Goal: Information Seeking & Learning: Learn about a topic

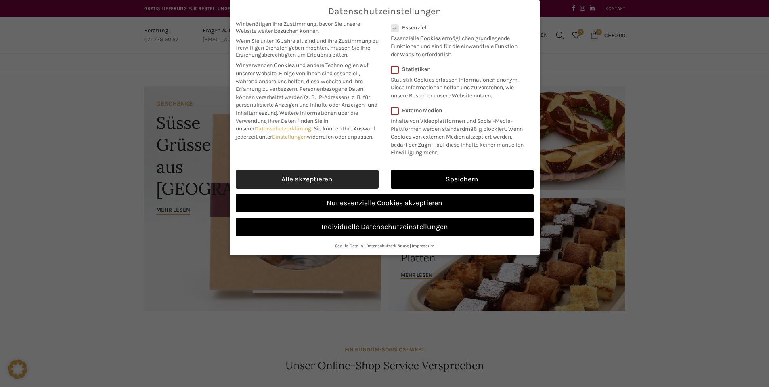
click at [363, 175] on link "Alle akzeptieren" at bounding box center [307, 179] width 143 height 19
checkbox input "true"
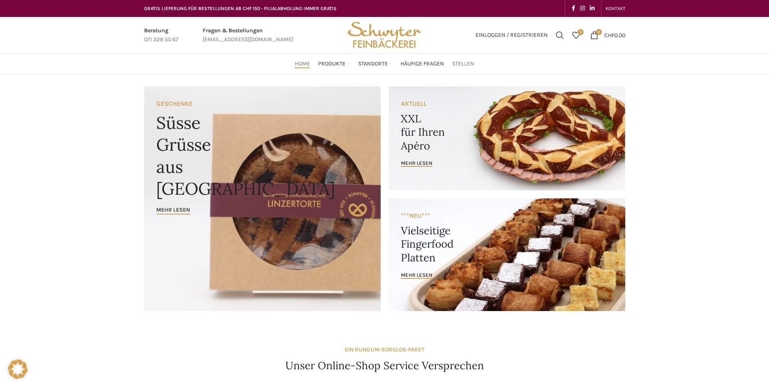
click at [461, 63] on span "Stellen" at bounding box center [463, 64] width 22 height 8
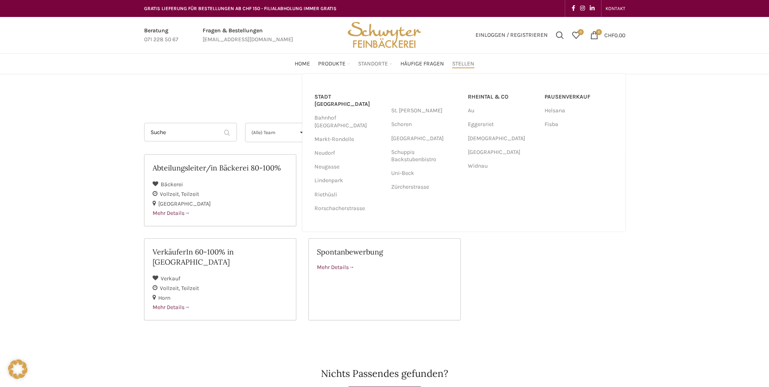
click at [374, 65] on span "Standorte" at bounding box center [373, 64] width 30 height 8
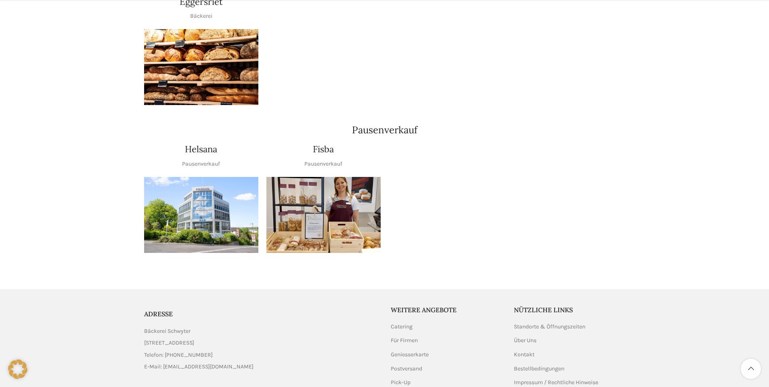
scroll to position [897, 0]
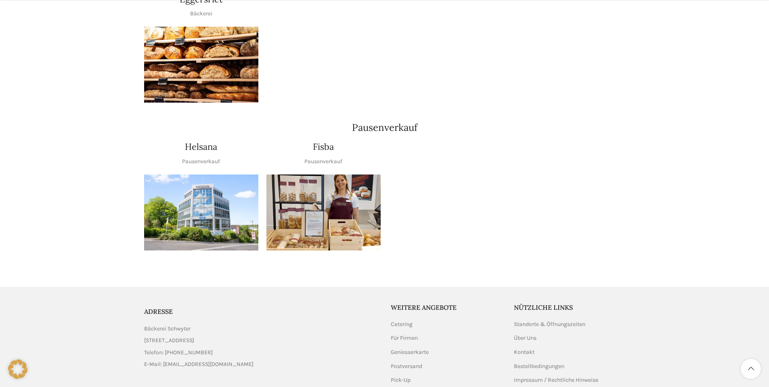
drag, startPoint x: 244, startPoint y: 328, endPoint x: 145, endPoint y: 326, distance: 99.4
click at [145, 336] on li "[STREET_ADDRESS]" at bounding box center [261, 340] width 235 height 9
copy span "[STREET_ADDRESS]"
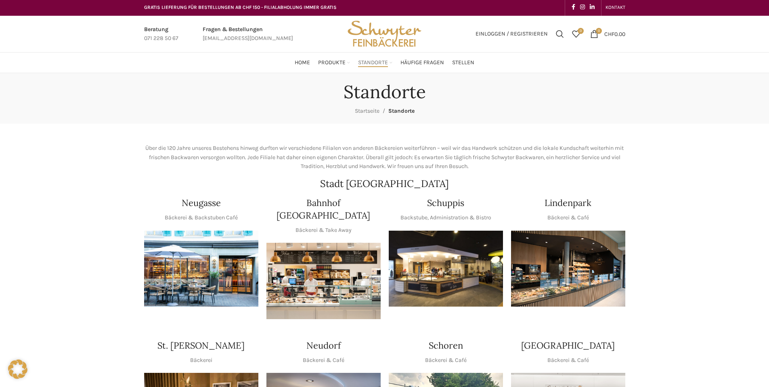
scroll to position [0, 0]
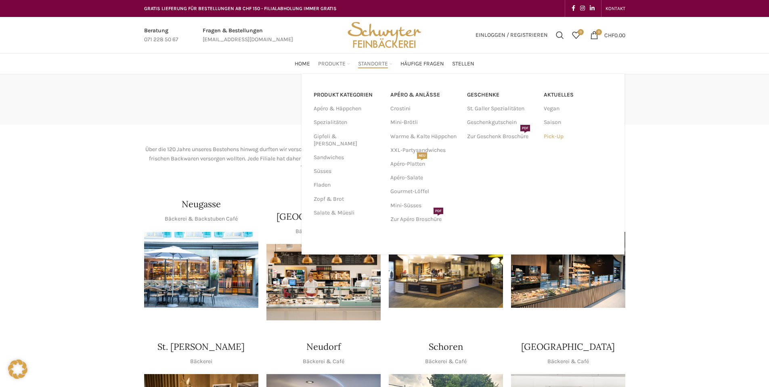
click at [561, 136] on link "Pick-Up" at bounding box center [578, 137] width 69 height 14
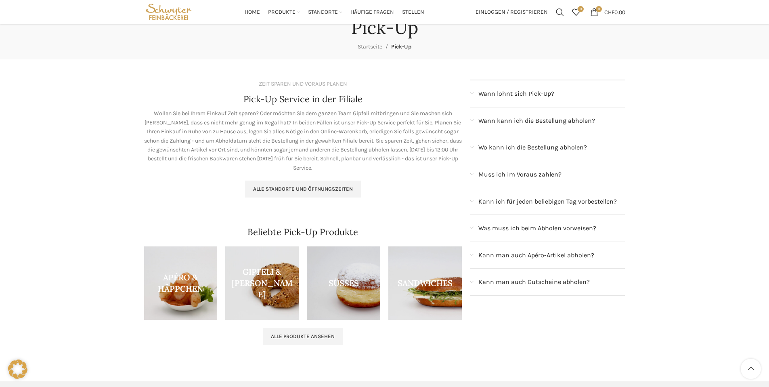
scroll to position [40, 0]
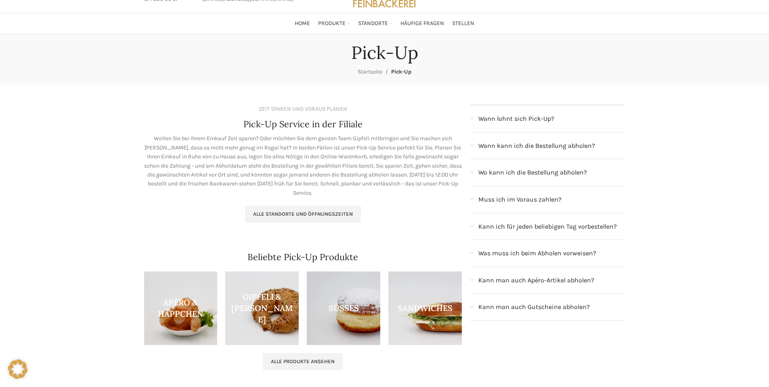
click at [472, 201] on span at bounding box center [472, 199] width 4 height 4
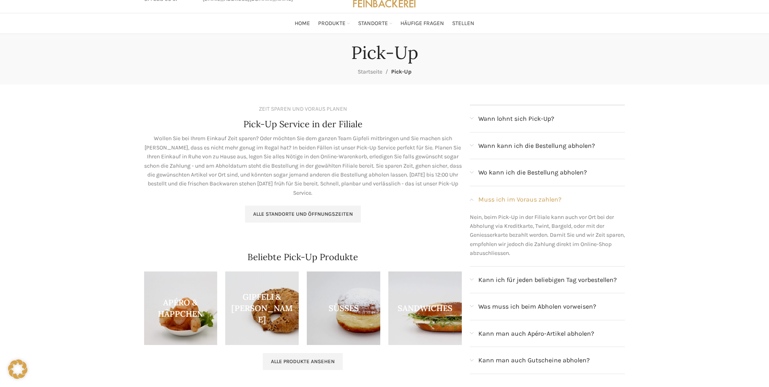
click at [474, 203] on div "Muss ich im Voraus zahlen?" at bounding box center [547, 199] width 155 height 27
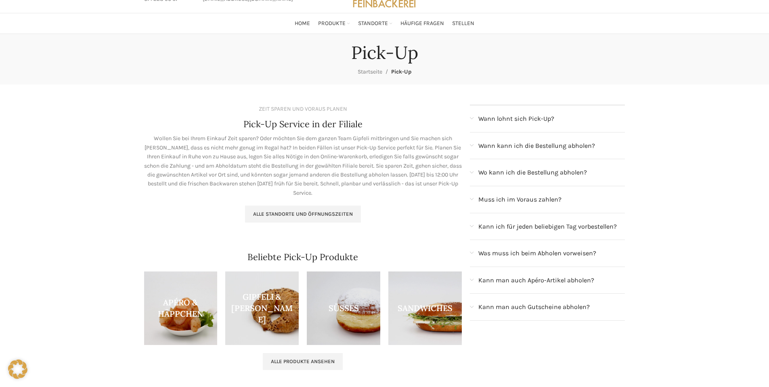
click at [479, 177] on span "Wo kann ich die Bestellung abholen?" at bounding box center [533, 172] width 109 height 10
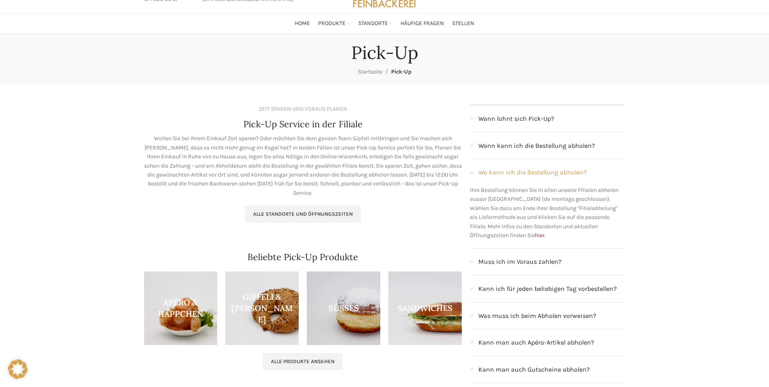
click at [479, 177] on span "Wo kann ich die Bestellung abholen?" at bounding box center [533, 172] width 109 height 10
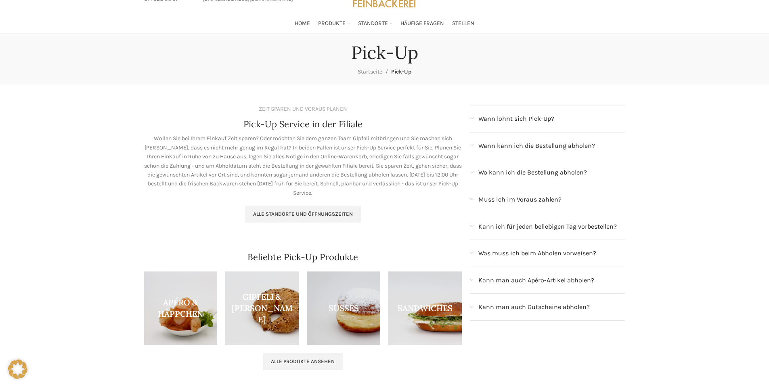
click at [480, 145] on span "Wann kann ich die Bestellung abholen?" at bounding box center [537, 146] width 117 height 10
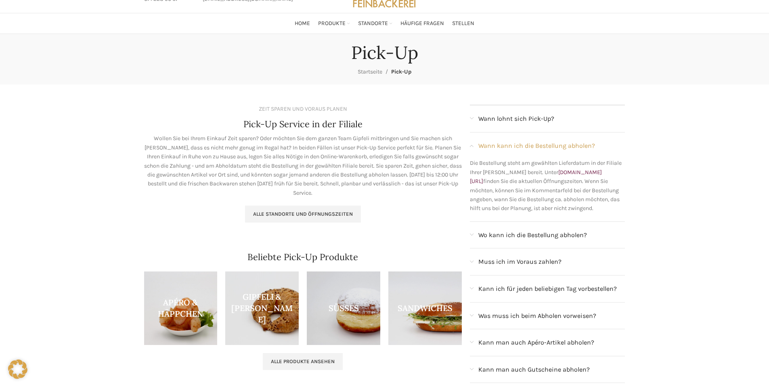
click at [480, 145] on span "Wann kann ich die Bestellung abholen?" at bounding box center [537, 146] width 117 height 10
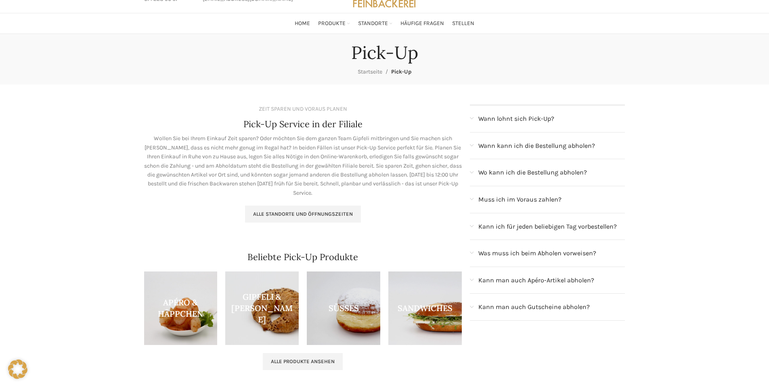
click at [477, 120] on div "Wann lohnt sich Pick-Up?" at bounding box center [547, 118] width 155 height 27
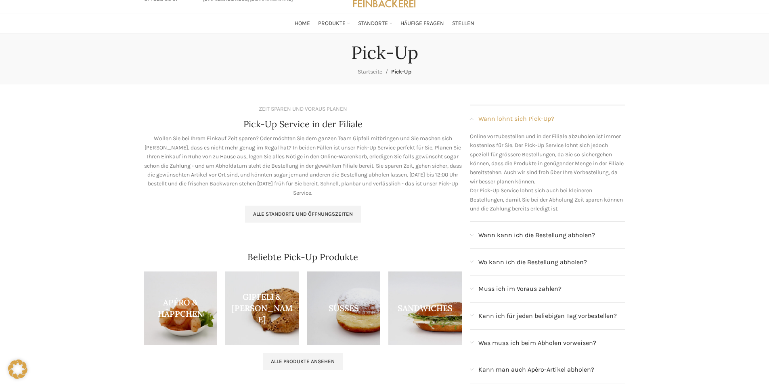
click at [477, 120] on div "Wann lohnt sich Pick-Up?" at bounding box center [547, 118] width 155 height 27
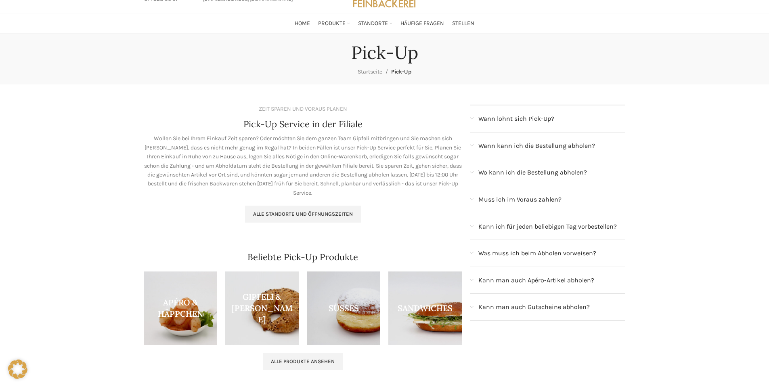
click at [475, 228] on div "Kann ich für jeden beliebigen Tag vorbestellen?" at bounding box center [547, 226] width 155 height 27
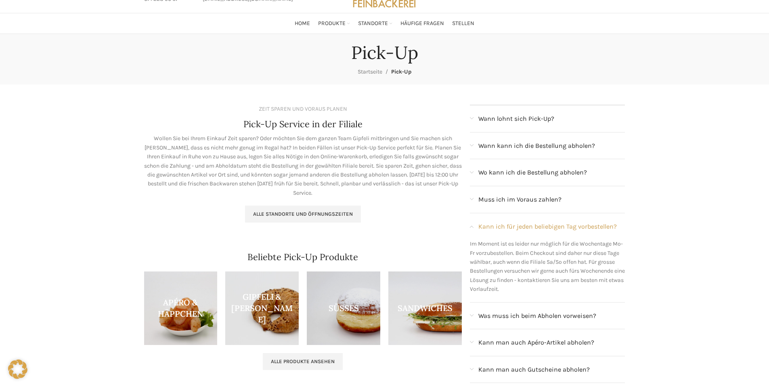
click at [475, 228] on div "Kann ich für jeden beliebigen Tag vorbestellen?" at bounding box center [547, 226] width 155 height 27
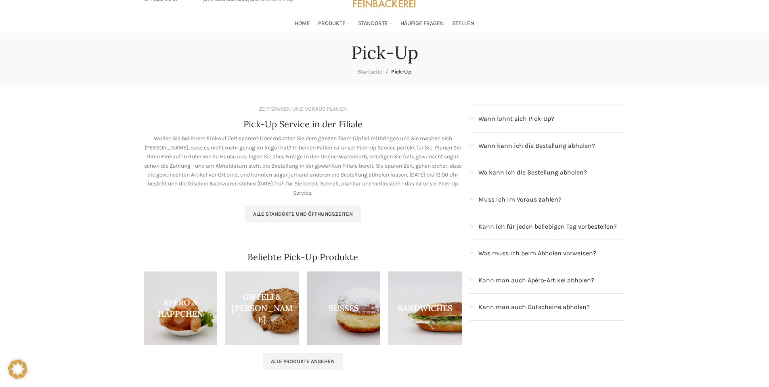
click at [475, 254] on div "Was muss ich beim Abholen vorweisen?" at bounding box center [547, 253] width 155 height 27
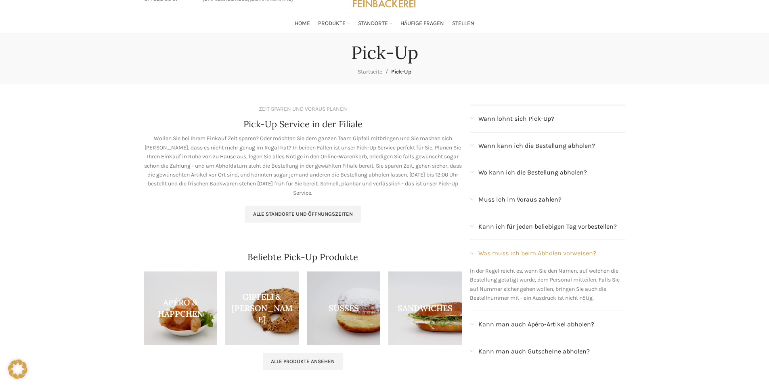
click at [475, 254] on div "Was muss ich beim Abholen vorweisen?" at bounding box center [547, 253] width 155 height 27
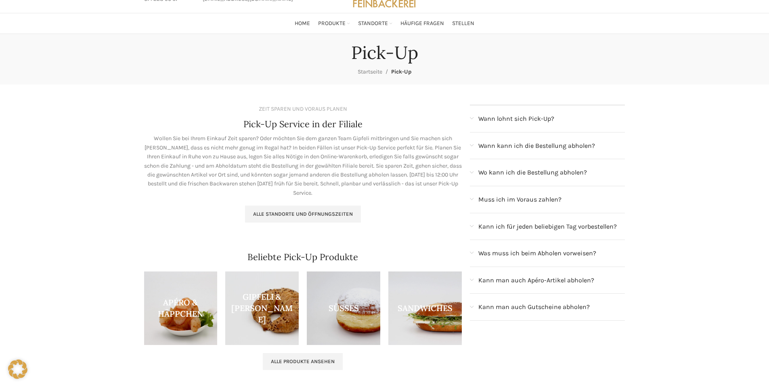
click at [475, 278] on div "Kann man auch Apéro-Artikel abholen?" at bounding box center [547, 280] width 155 height 27
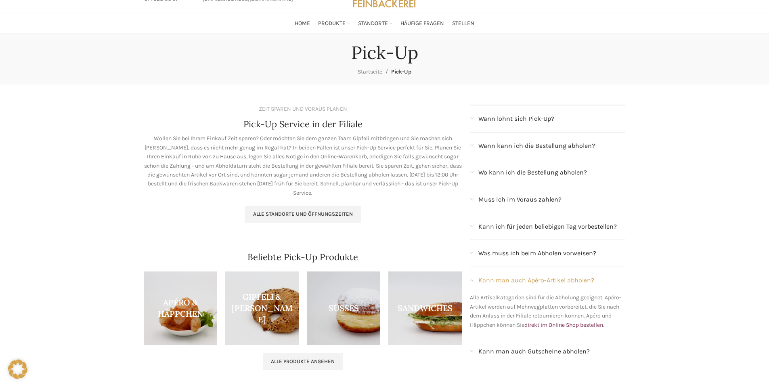
click at [475, 278] on div "Kann man auch Apéro-Artikel abholen?" at bounding box center [547, 280] width 155 height 27
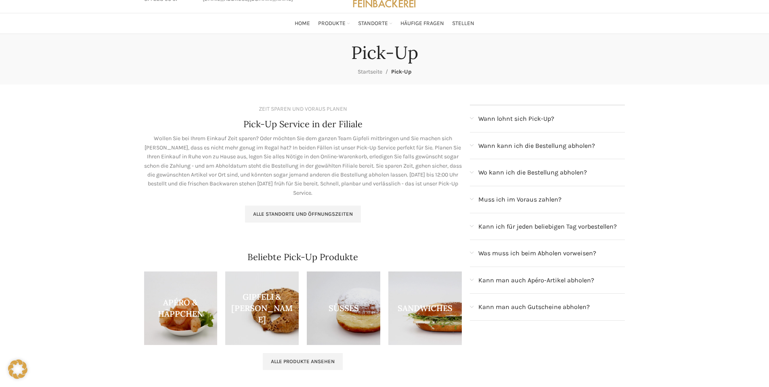
click at [480, 306] on span "Kann man auch Gutscheine abholen?" at bounding box center [534, 307] width 111 height 10
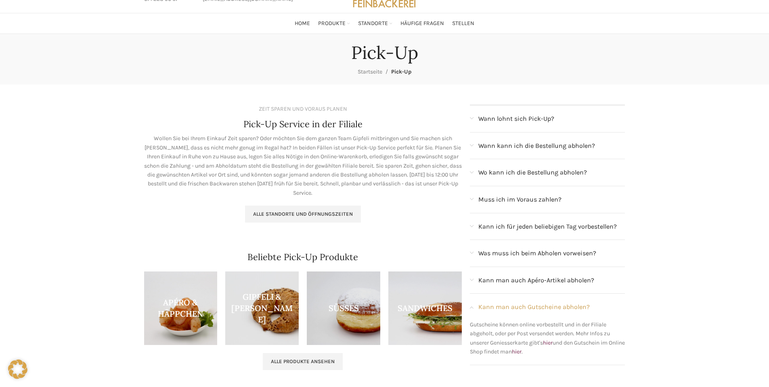
click at [480, 305] on span "Kann man auch Gutscheine abholen?" at bounding box center [534, 307] width 111 height 10
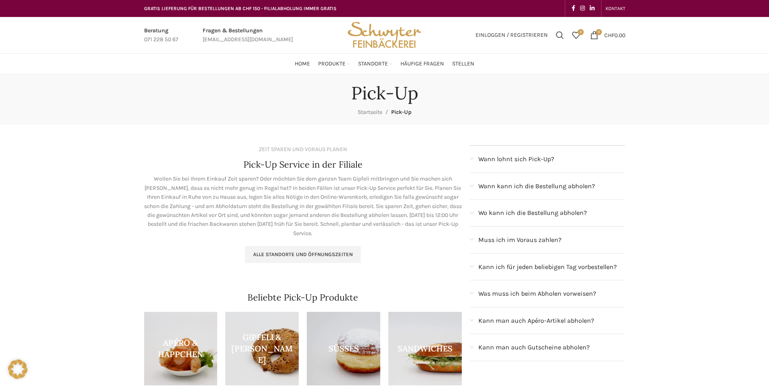
scroll to position [0, 0]
click at [422, 65] on span "Häufige Fragen" at bounding box center [423, 64] width 44 height 8
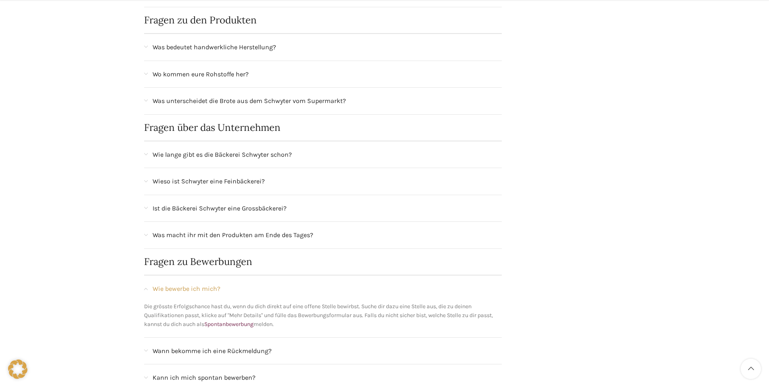
scroll to position [565, 0]
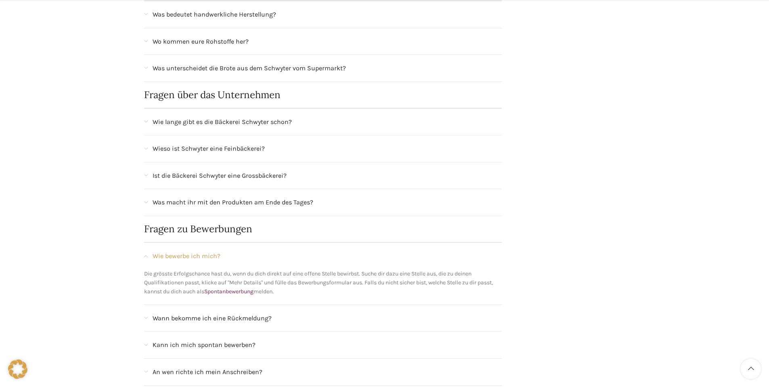
click at [149, 124] on div "Wie lange gibt es die Bäckerei Schwyter schon?" at bounding box center [323, 122] width 358 height 27
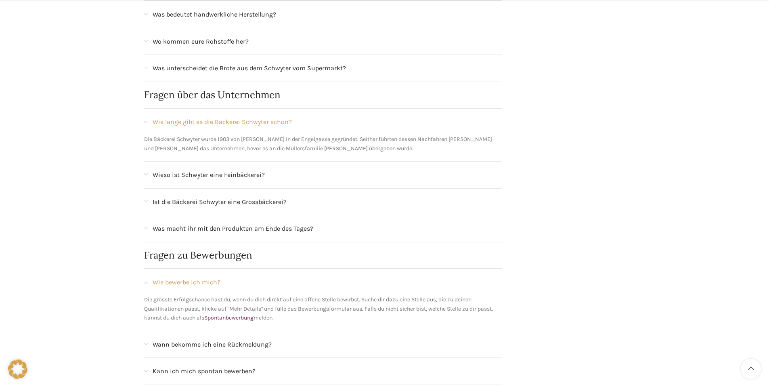
click at [149, 124] on div "Wie lange gibt es die Bäckerei Schwyter schon?" at bounding box center [323, 122] width 358 height 27
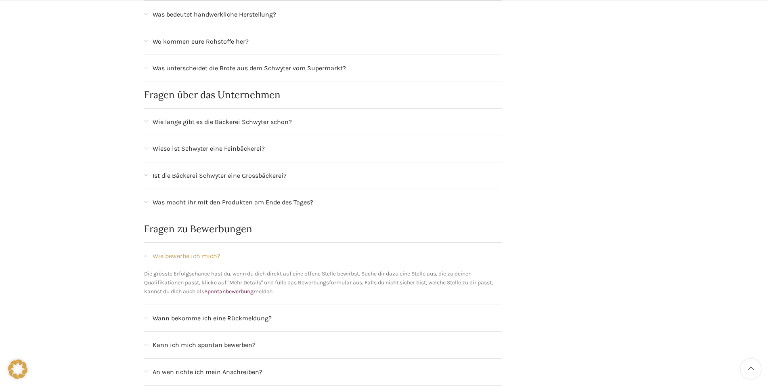
click at [147, 147] on span at bounding box center [146, 149] width 4 height 4
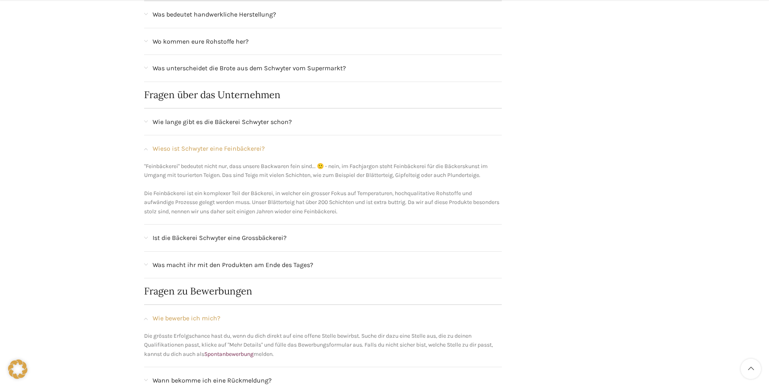
click at [146, 147] on span at bounding box center [146, 149] width 4 height 4
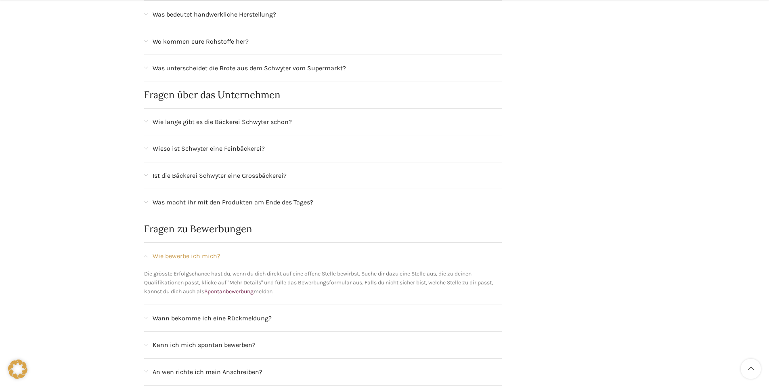
click at [148, 174] on div "Ist die Bäckerei Schwyter eine Grossbäckerei?" at bounding box center [323, 175] width 358 height 27
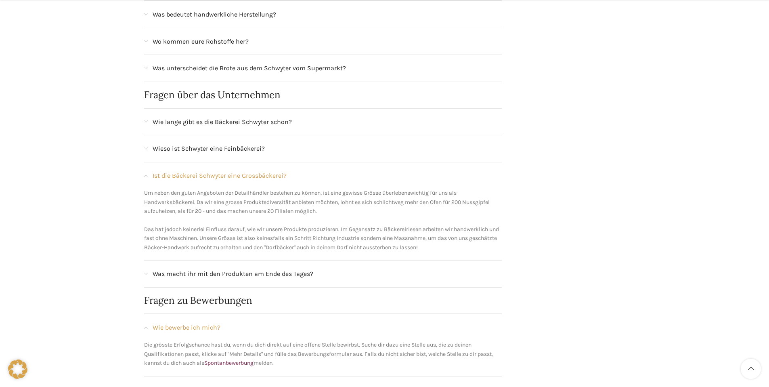
click at [148, 174] on div "Ist die Bäckerei Schwyter eine Grossbäckerei?" at bounding box center [323, 175] width 358 height 27
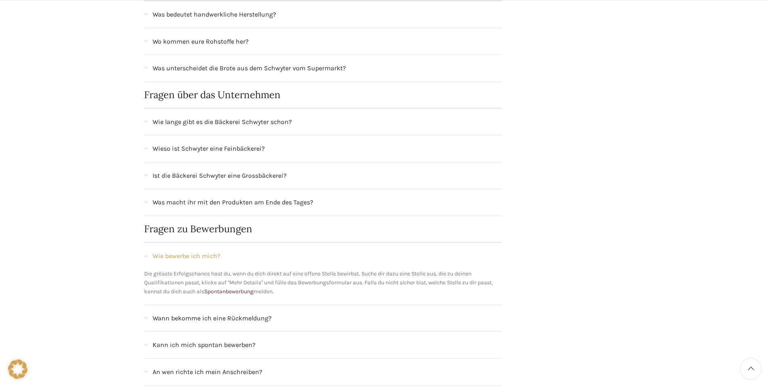
click at [154, 199] on span "Was macht ihr mit den Produkten am Ende des Tages?" at bounding box center [233, 202] width 161 height 10
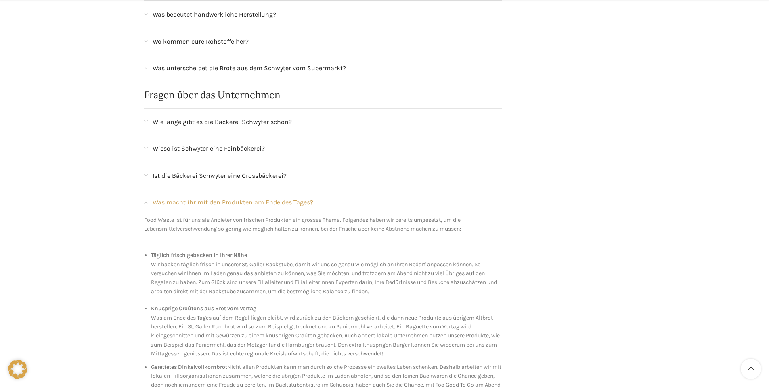
click at [154, 199] on span "Was macht ihr mit den Produkten am Ende des Tages?" at bounding box center [233, 202] width 161 height 10
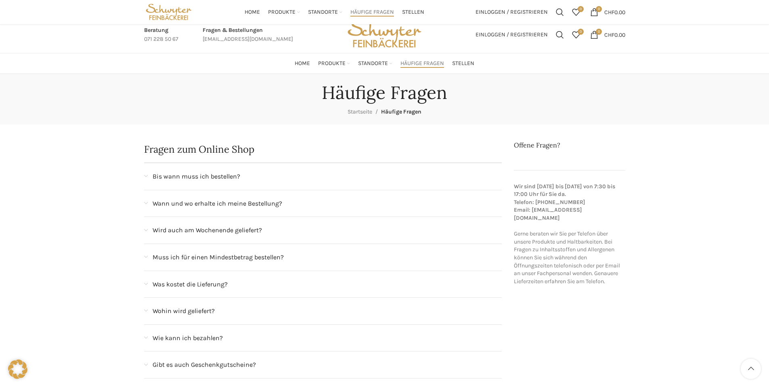
scroll to position [0, 0]
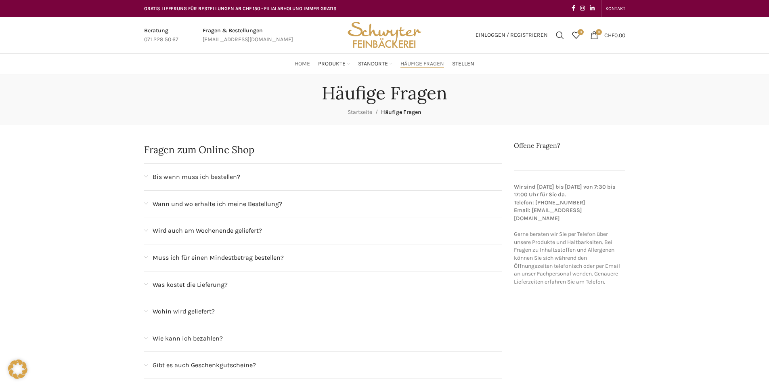
click at [307, 65] on span "Home" at bounding box center [302, 64] width 15 height 8
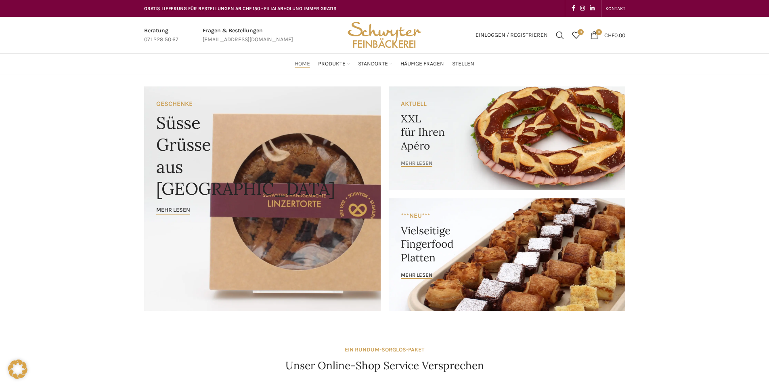
click at [428, 161] on span "mehr lesen" at bounding box center [416, 163] width 31 height 6
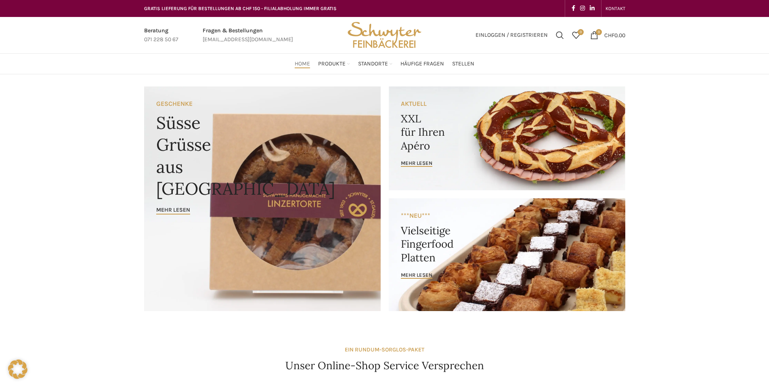
click at [434, 218] on link "Banner link" at bounding box center [507, 254] width 237 height 113
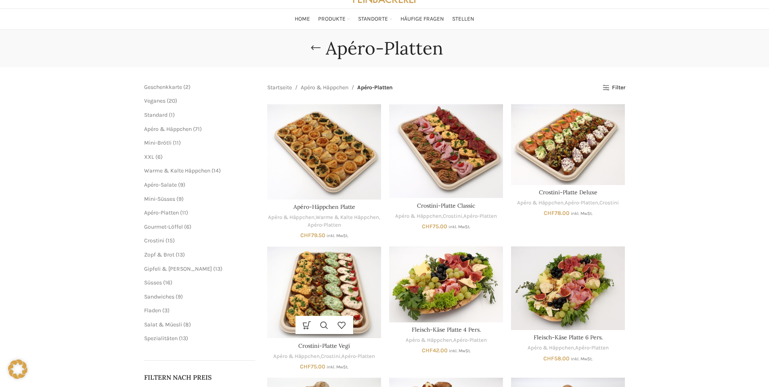
scroll to position [81, 0]
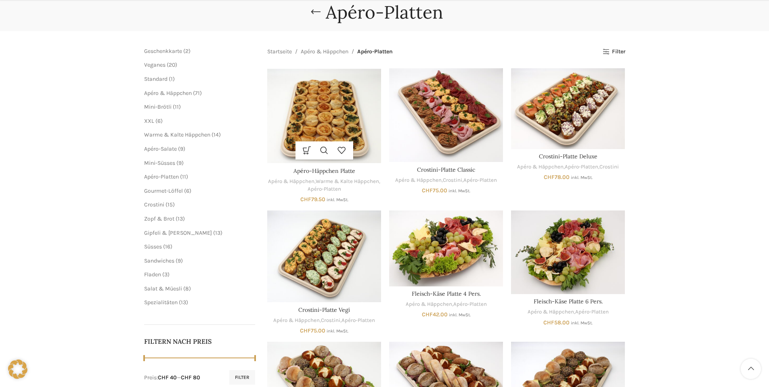
click at [323, 122] on img "Apéro-Häppchen Platte" at bounding box center [324, 115] width 114 height 95
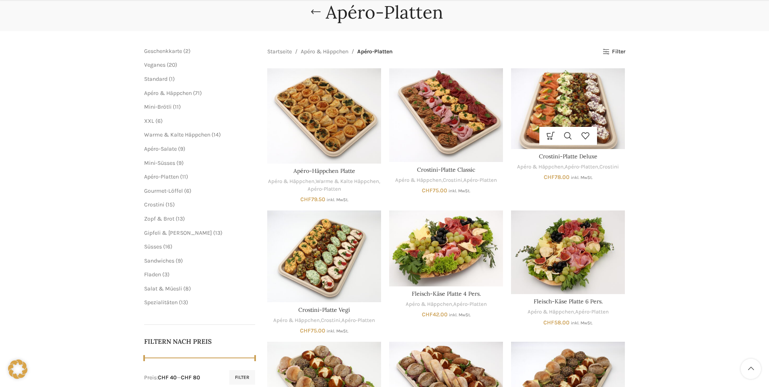
click at [552, 122] on img "Crostini-Platte Deluxe" at bounding box center [568, 108] width 114 height 80
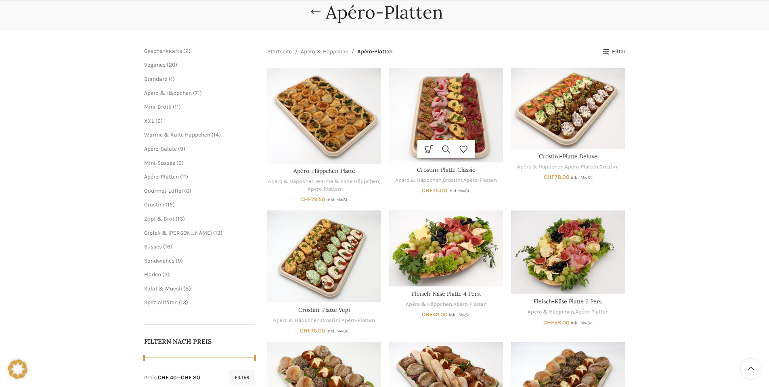
click at [435, 118] on img "Crostini-Platte Classic" at bounding box center [446, 115] width 114 height 94
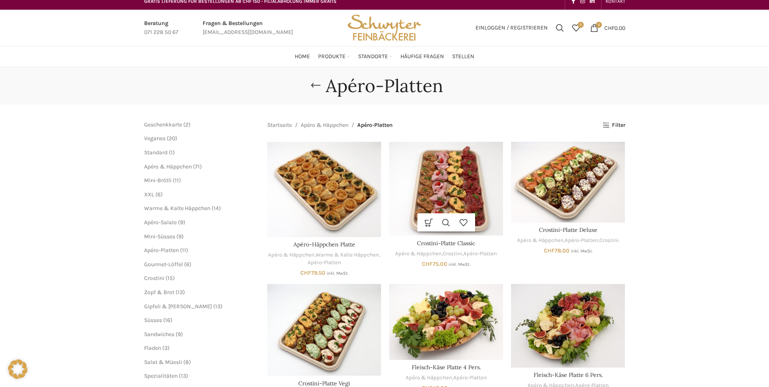
scroll to position [0, 0]
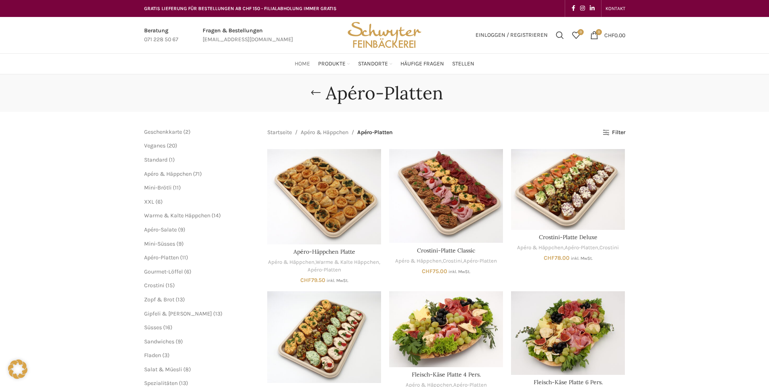
click at [304, 64] on span "Home" at bounding box center [302, 64] width 15 height 8
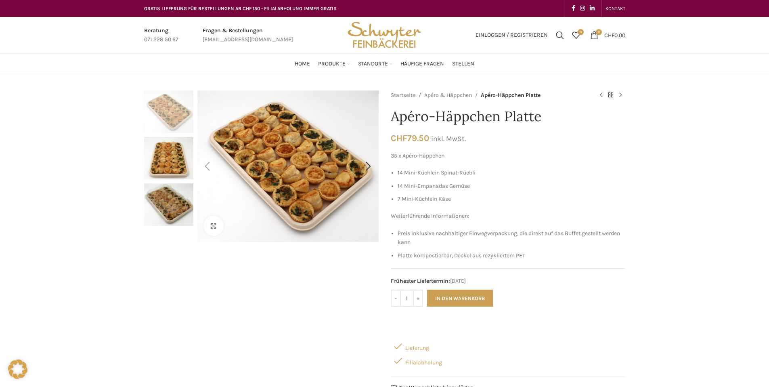
click at [313, 159] on img "1 / 3" at bounding box center [171, 264] width 1034 height 864
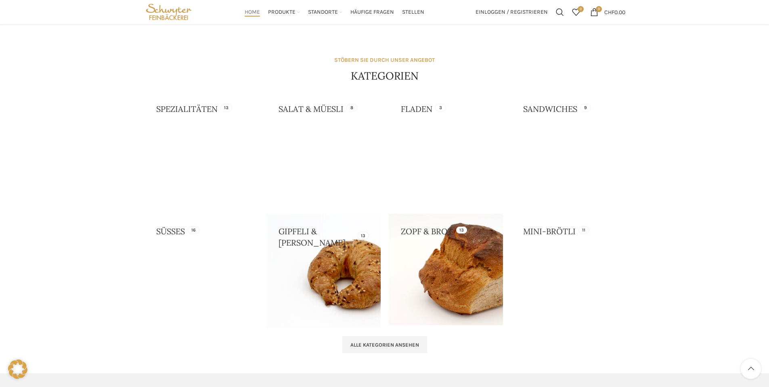
scroll to position [596, 0]
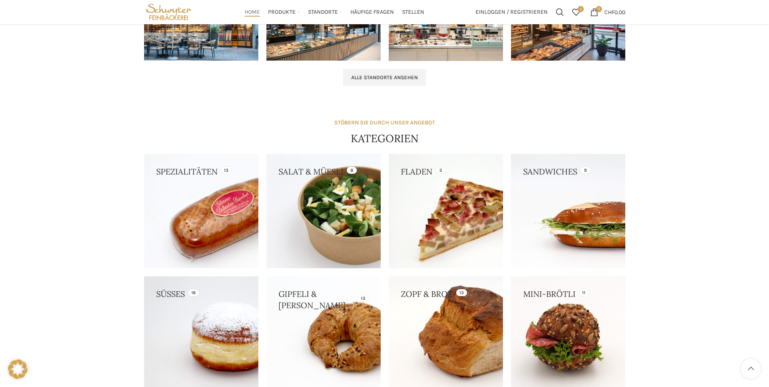
click at [219, 181] on link at bounding box center [201, 211] width 114 height 114
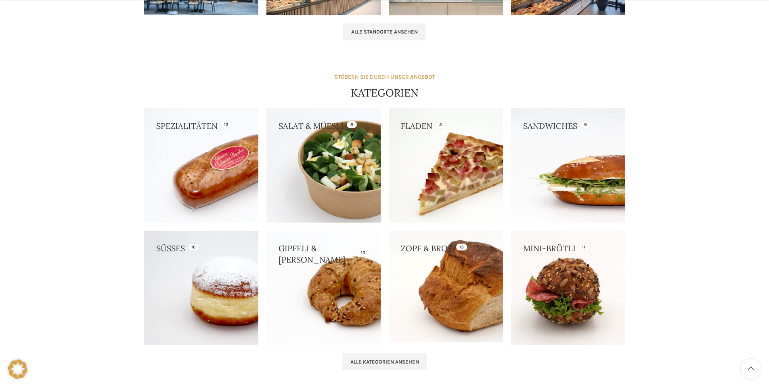
scroll to position [677, 0]
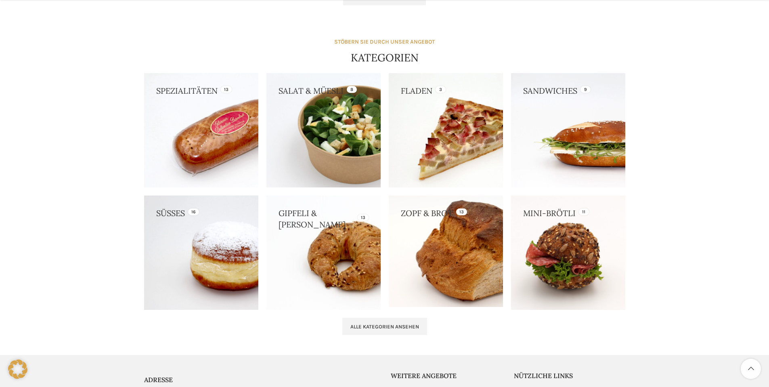
click at [464, 223] on link at bounding box center [446, 250] width 114 height 111
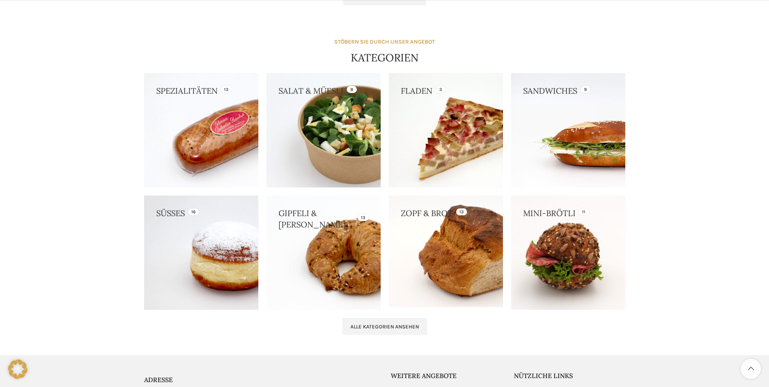
click at [346, 246] on link at bounding box center [324, 252] width 114 height 114
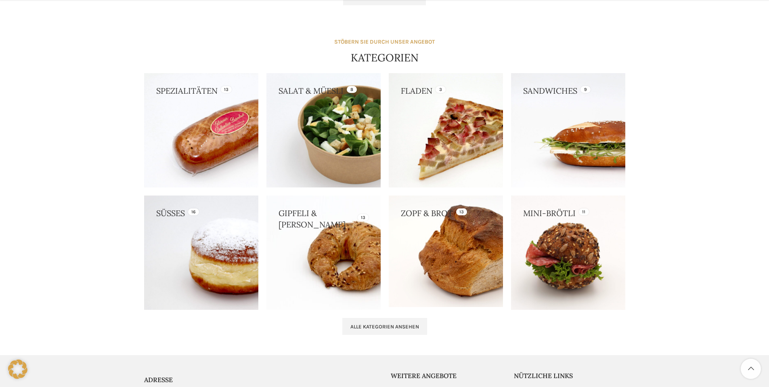
click at [210, 265] on link at bounding box center [201, 252] width 114 height 114
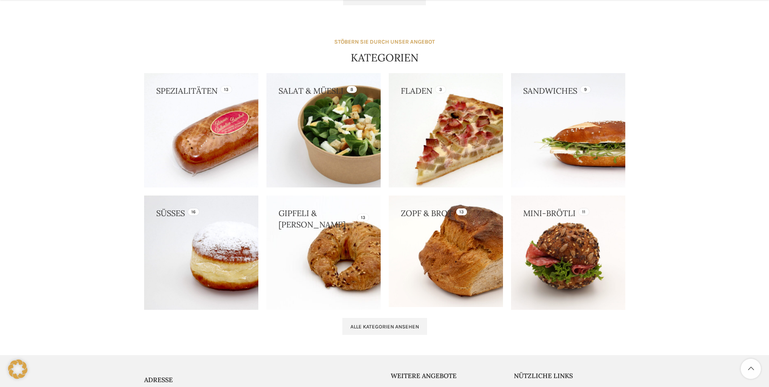
click at [463, 108] on link at bounding box center [446, 130] width 114 height 114
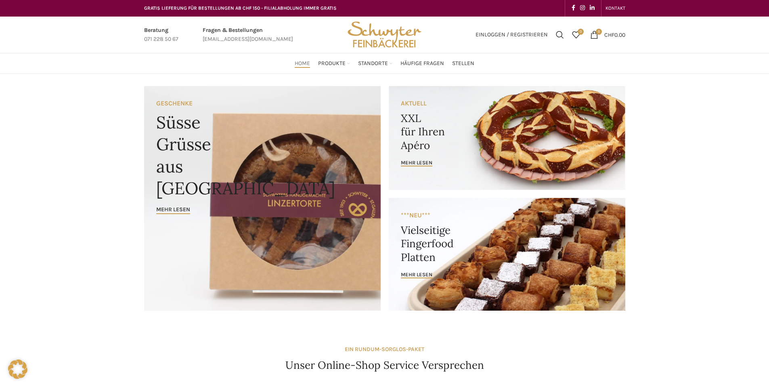
scroll to position [0, 0]
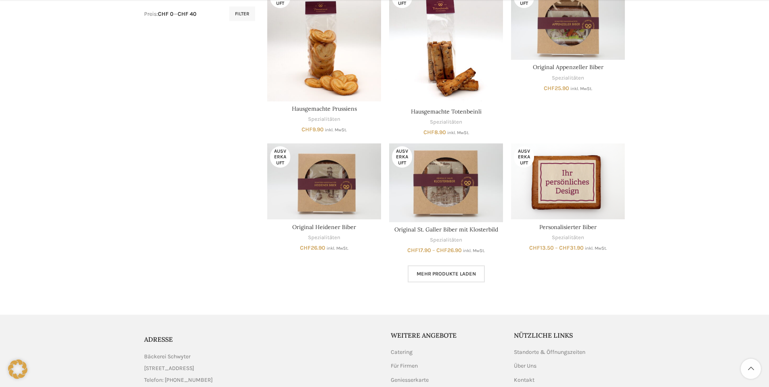
scroll to position [524, 0]
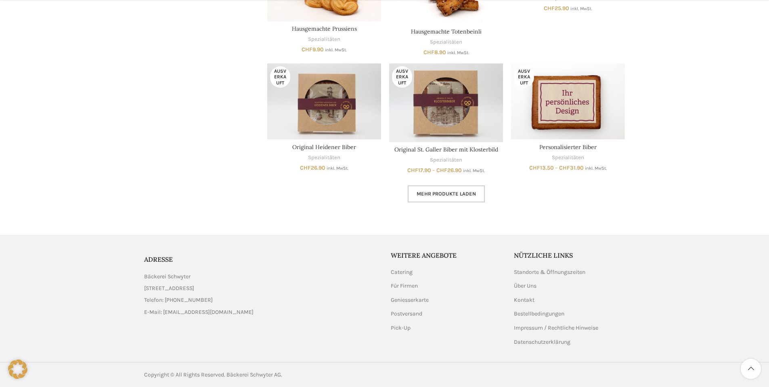
click at [424, 192] on span "Mehr Produkte laden" at bounding box center [446, 194] width 59 height 6
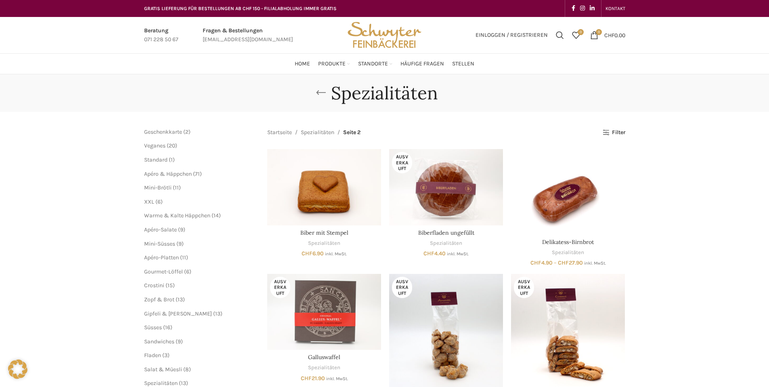
click at [318, 92] on link "Go back" at bounding box center [321, 93] width 20 height 16
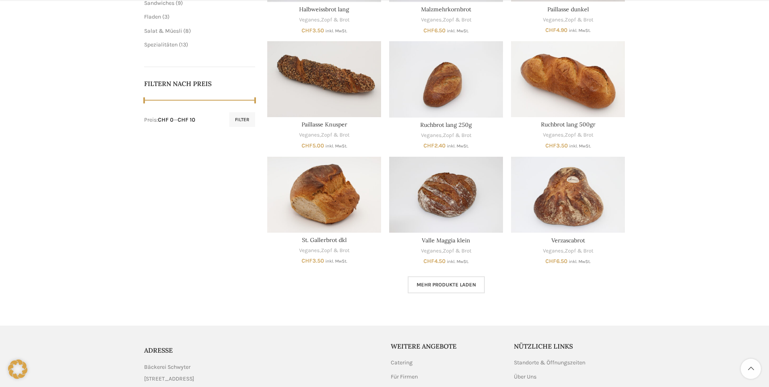
scroll to position [363, 0]
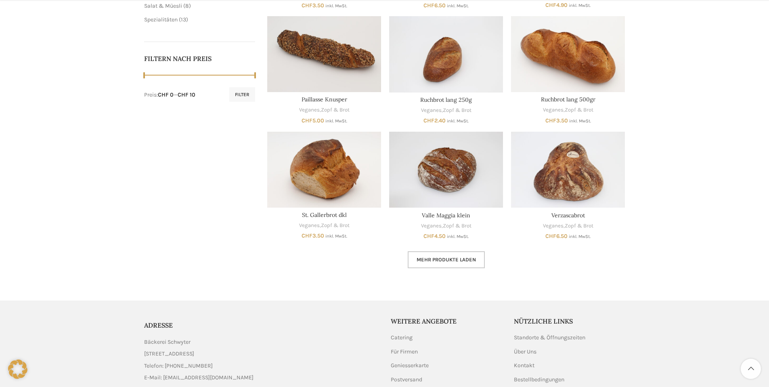
click at [474, 255] on link "Mehr Produkte laden" at bounding box center [446, 259] width 77 height 17
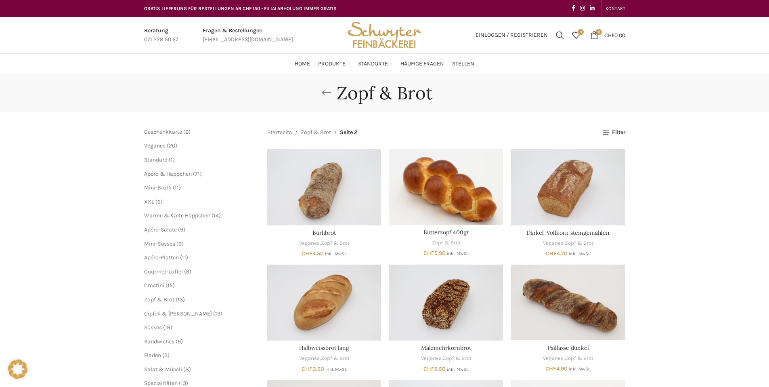
click at [328, 92] on link "Go back" at bounding box center [327, 93] width 20 height 16
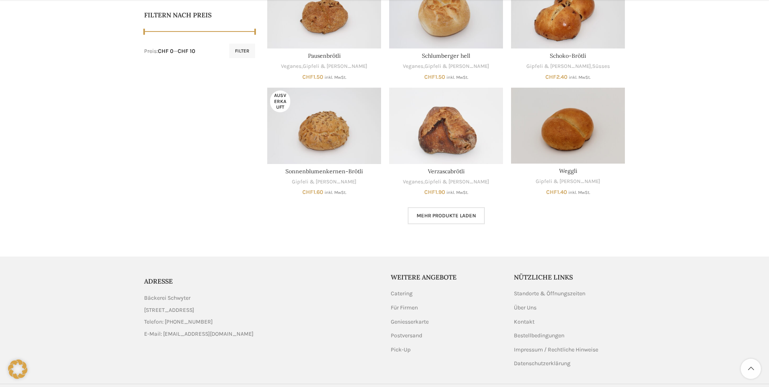
scroll to position [429, 0]
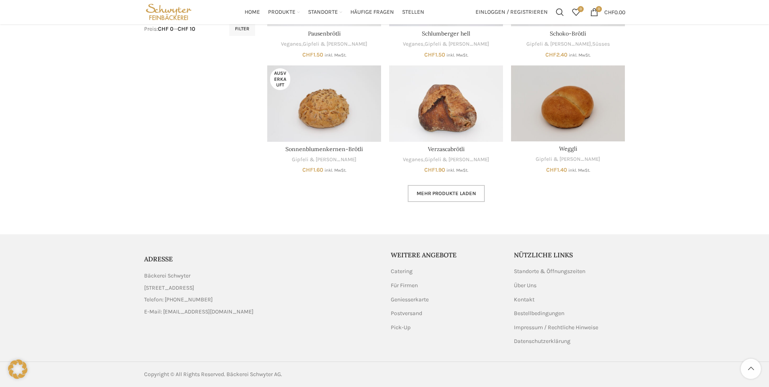
click at [470, 191] on span "Mehr Produkte laden" at bounding box center [446, 193] width 59 height 6
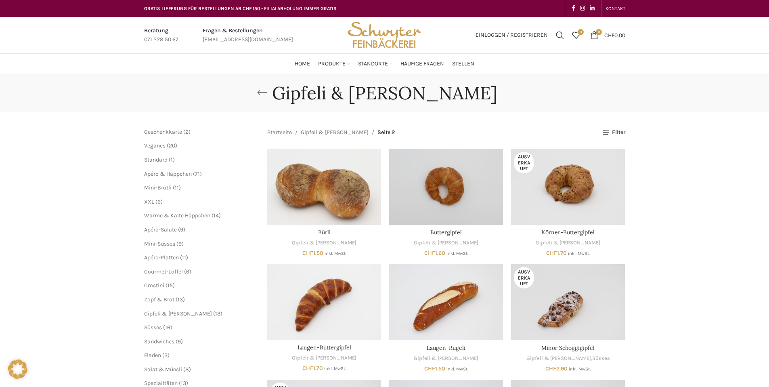
click at [272, 90] on link "Go back" at bounding box center [262, 93] width 20 height 16
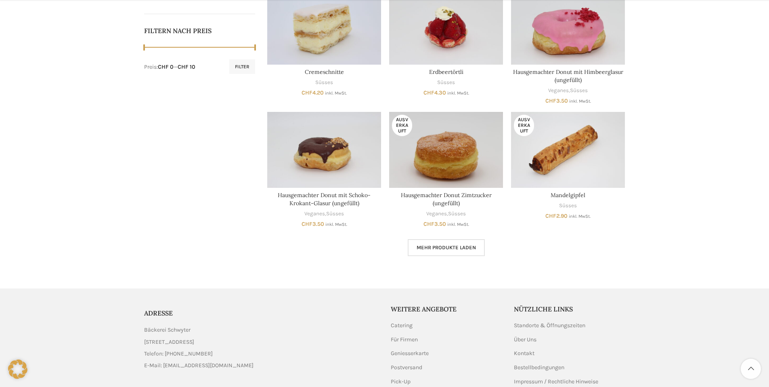
scroll to position [404, 0]
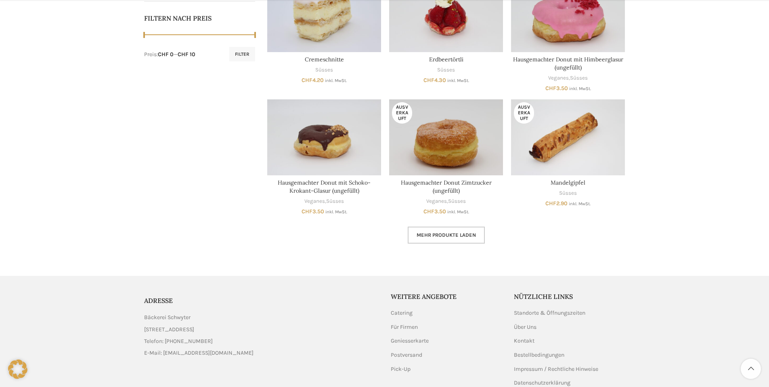
click at [462, 229] on link "Mehr Produkte laden" at bounding box center [446, 235] width 77 height 17
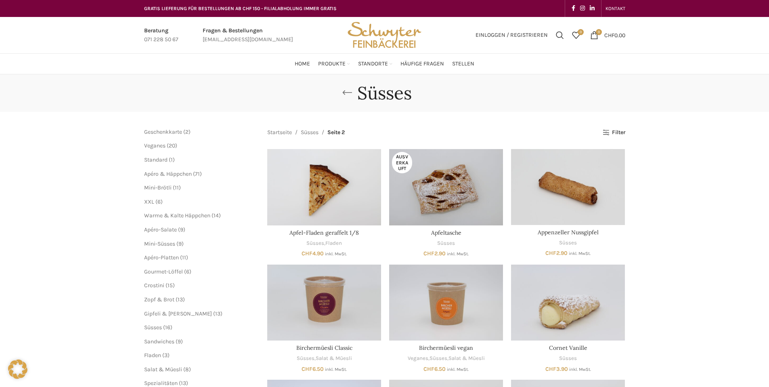
click at [348, 92] on link "Go back" at bounding box center [347, 93] width 20 height 16
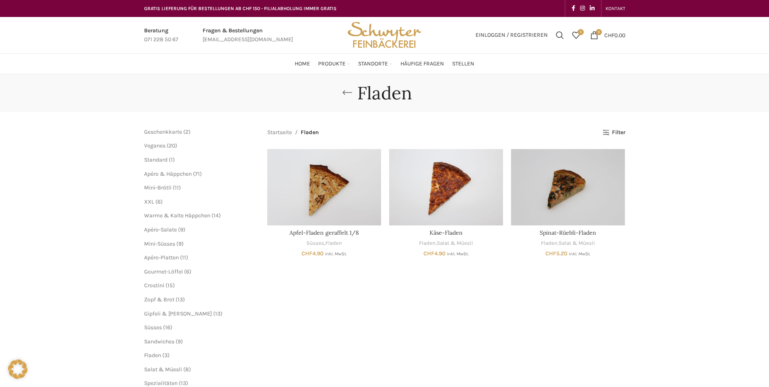
click at [344, 93] on link "Go back" at bounding box center [347, 93] width 20 height 16
